Goal: Task Accomplishment & Management: Complete application form

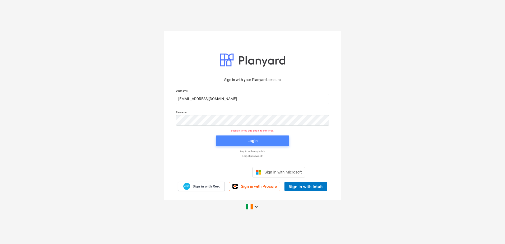
click at [229, 137] on button "Login" at bounding box center [252, 140] width 73 height 11
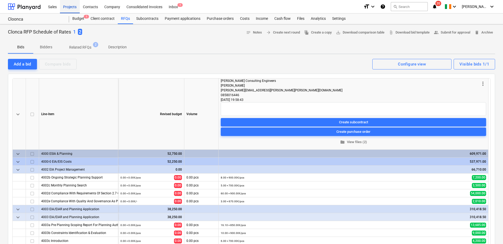
click at [72, 7] on div "Projects" at bounding box center [70, 6] width 20 height 13
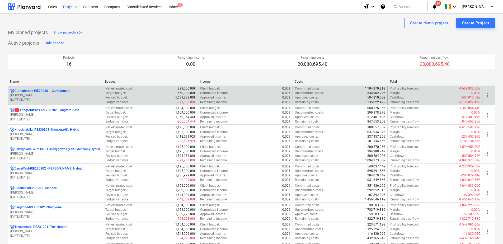
click at [37, 97] on p "[PERSON_NAME]" at bounding box center [55, 95] width 91 height 4
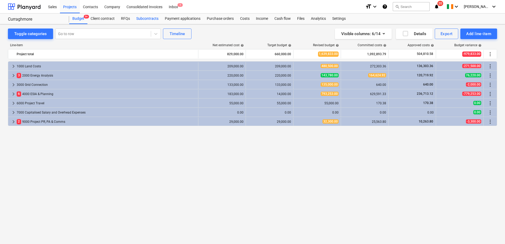
click at [141, 18] on div "Subcontracts" at bounding box center [147, 18] width 29 height 11
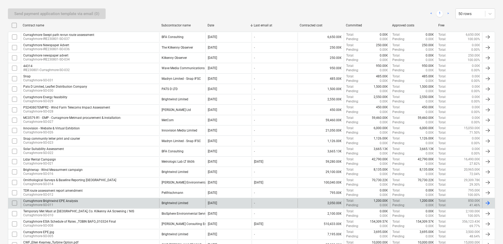
scroll to position [128, 0]
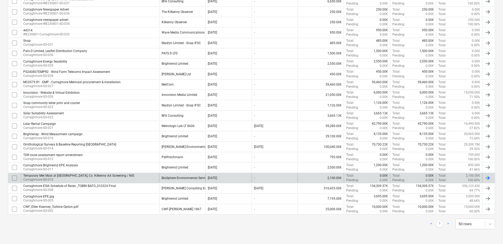
click at [123, 177] on div "Temporary Met Mast at [GEOGRAPHIC_DATA], Co. Kilkenny AA Screening / [GEOGRAPHI…" at bounding box center [90, 177] width 138 height 9
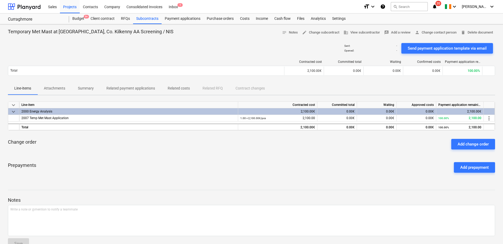
click at [56, 88] on p "Attachments" at bounding box center [54, 89] width 21 height 6
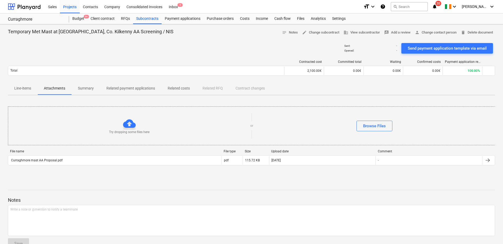
click at [88, 86] on p "Summary" at bounding box center [86, 89] width 16 height 6
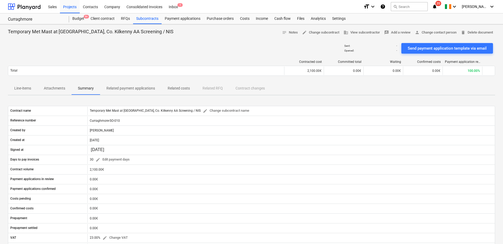
click at [55, 91] on p "Attachments" at bounding box center [54, 89] width 21 height 6
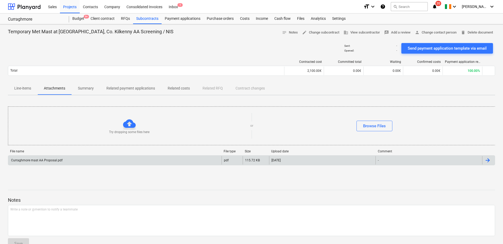
click at [70, 158] on div "Curraghmore mast AA Proposal.pdf" at bounding box center [114, 160] width 213 height 8
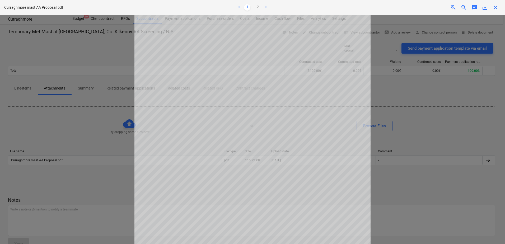
click at [497, 8] on div "Project fetching failed" at bounding box center [431, 5] width 143 height 11
click at [494, 8] on div "Project fetching failed" at bounding box center [431, 5] width 143 height 11
click at [496, 6] on div "Project fetching failed" at bounding box center [431, 5] width 143 height 11
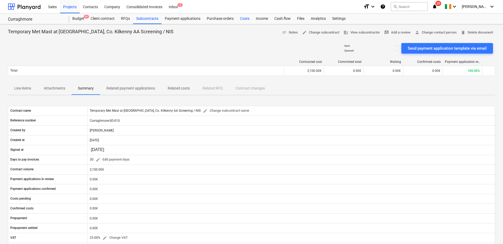
click at [240, 19] on div "Costs" at bounding box center [245, 18] width 16 height 11
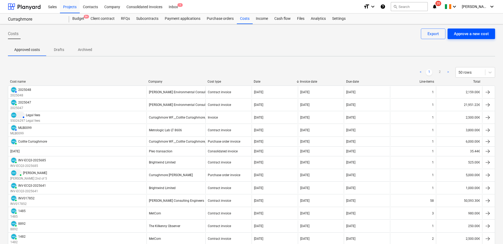
click at [457, 31] on div "Approve a new cost" at bounding box center [471, 33] width 35 height 7
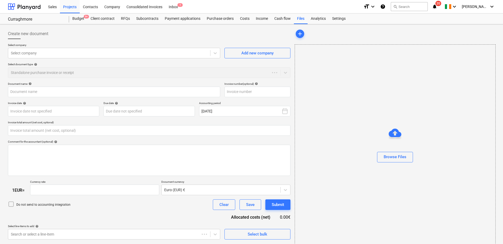
type input "0.00"
type input "1.00"
type input "BES inv 2318.pdf"
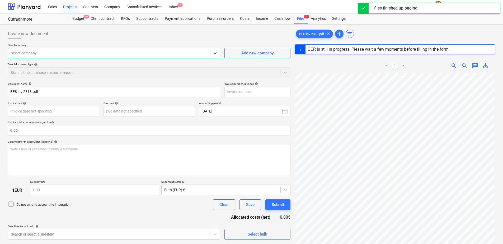
click at [60, 55] on div at bounding box center [109, 52] width 197 height 5
type input "bio"
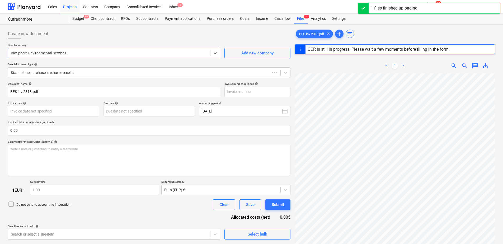
type input "00964-009"
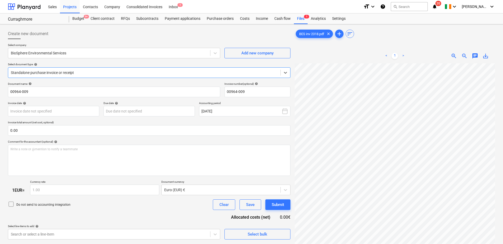
click at [65, 73] on div at bounding box center [144, 72] width 267 height 5
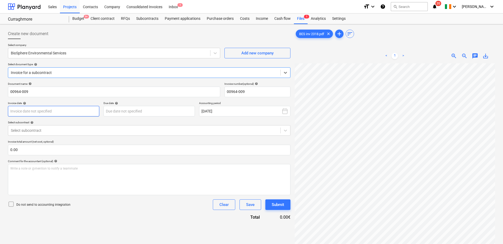
click at [61, 112] on body "Sales Projects Contacts Company Consolidated Invoices Inbox 1 format_size keybo…" at bounding box center [251, 122] width 503 height 244
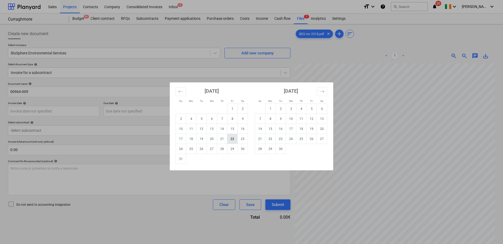
click at [234, 139] on td "22" at bounding box center [232, 139] width 10 height 10
type input "[DATE]"
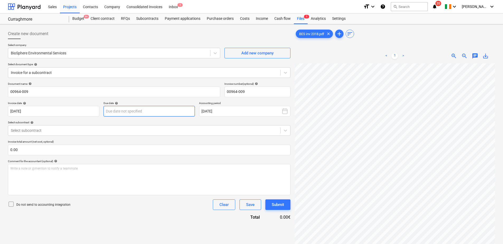
click at [152, 113] on body "Sales Projects Contacts Company Consolidated Invoices Inbox 1 format_size keybo…" at bounding box center [251, 122] width 503 height 244
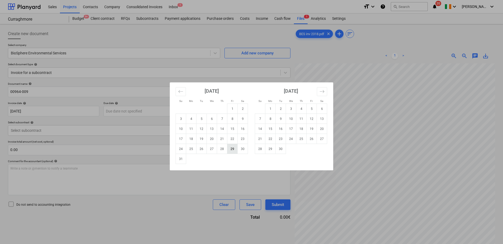
click at [232, 151] on td "29" at bounding box center [232, 149] width 10 height 10
type input "[DATE]"
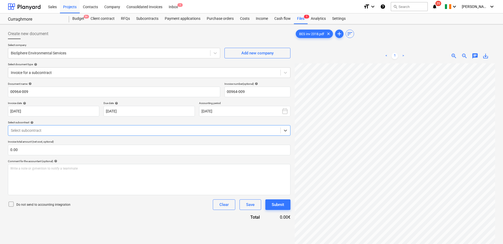
click at [63, 128] on div at bounding box center [144, 130] width 267 height 5
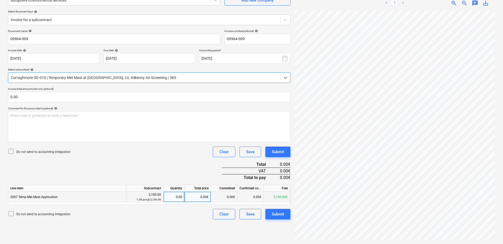
scroll to position [53, 0]
click at [169, 194] on div "0.00" at bounding box center [174, 197] width 17 height 11
type input "1"
click at [148, 161] on div "Document name help 00964-009 Invoice number (optional) help 00964-009 Invoice d…" at bounding box center [149, 124] width 283 height 190
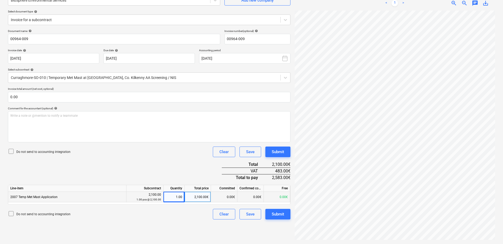
click at [382, 240] on div "BES inv 2318.pdf clear add sort < 1 > zoom_in zoom_out chat 0 save_alt" at bounding box center [395, 108] width 205 height 268
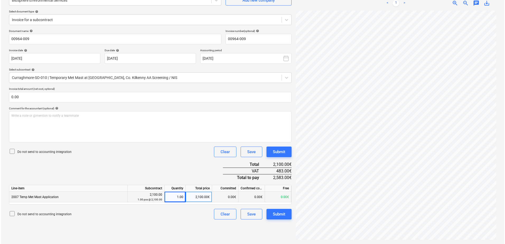
scroll to position [79, 38]
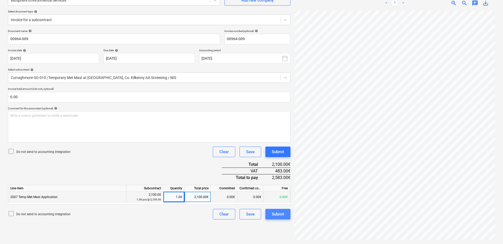
click at [277, 212] on div "Submit" at bounding box center [278, 214] width 12 height 7
